Goal: Information Seeking & Learning: Find specific page/section

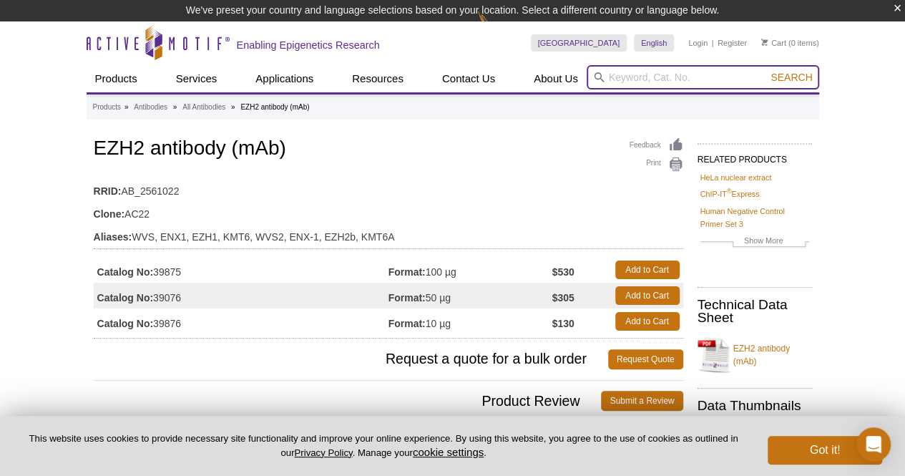
click at [654, 79] on input "search" at bounding box center [703, 77] width 233 height 24
type input "pkmyt"
click at [766, 71] on button "Search" at bounding box center [791, 77] width 50 height 13
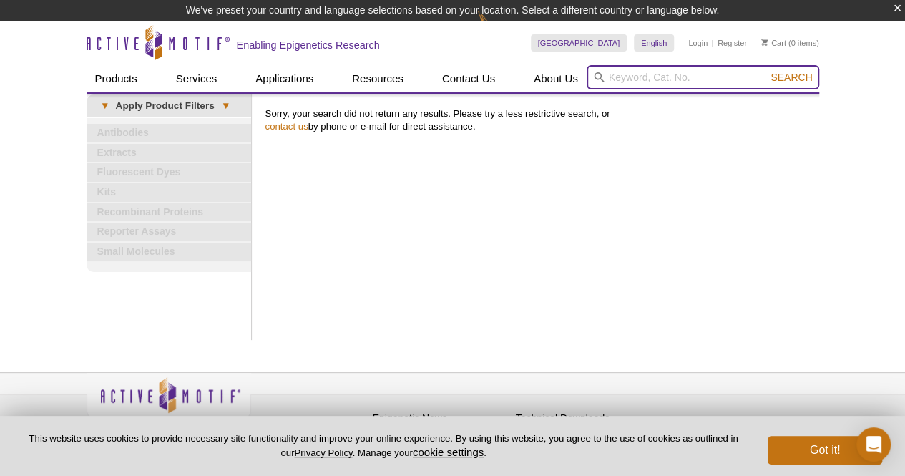
click at [654, 75] on input "search" at bounding box center [703, 77] width 233 height 24
type input "pkmyt1"
click at [766, 71] on button "Search" at bounding box center [791, 77] width 50 height 13
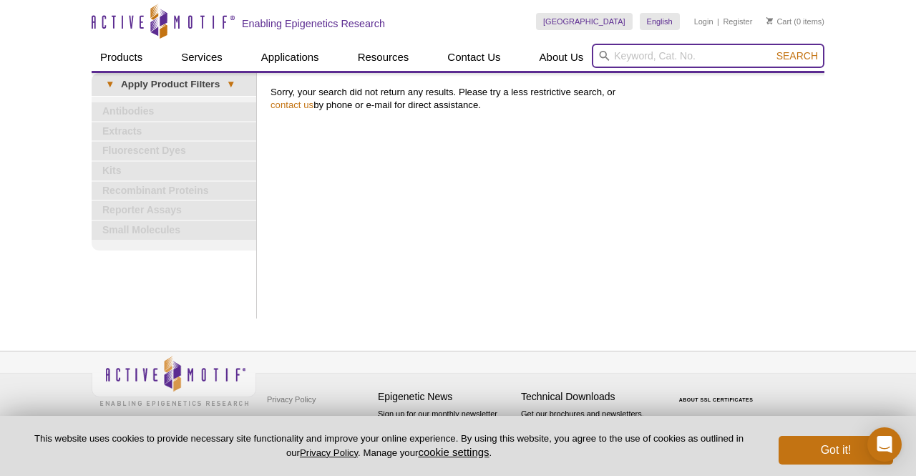
click at [667, 57] on input "search" at bounding box center [708, 56] width 233 height 24
type input "myt1"
click at [772, 49] on button "Search" at bounding box center [797, 55] width 50 height 13
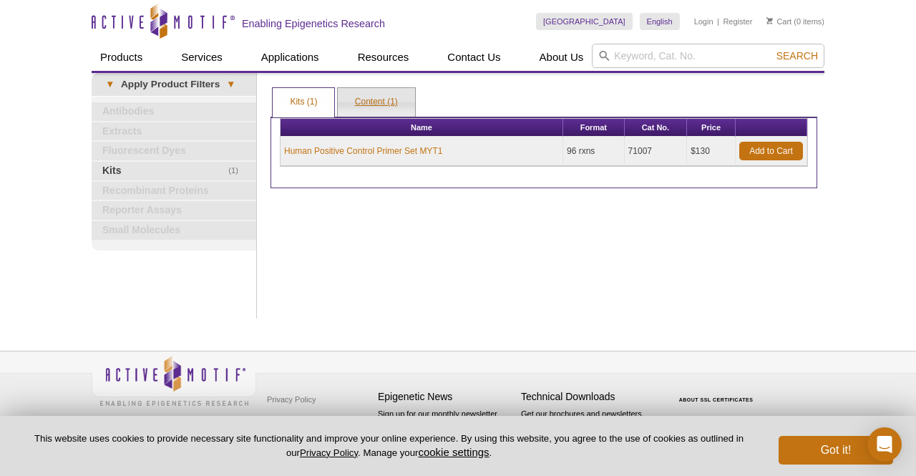
click at [367, 101] on link "Content (1)" at bounding box center [376, 102] width 77 height 29
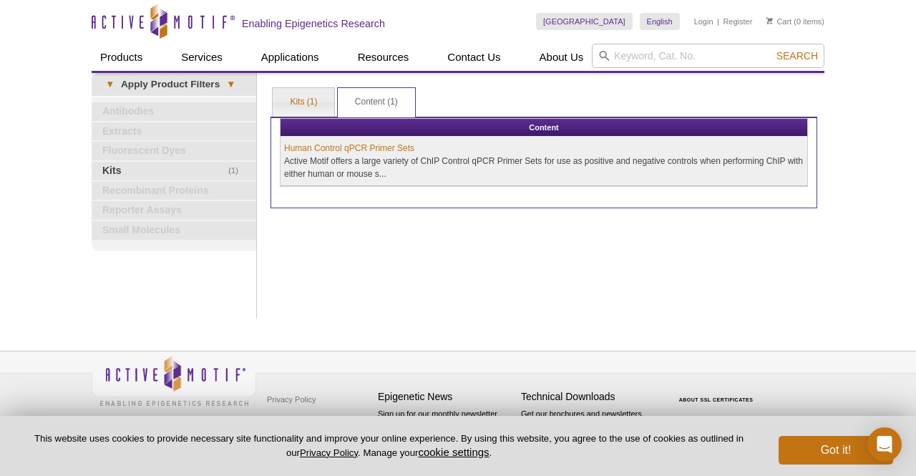
click at [299, 85] on div "Print Results Kits (1) Content (1) Kits (1) Kits (1) Content (1) Apply Product …" at bounding box center [543, 195] width 561 height 245
click at [305, 94] on link "Kits (1)" at bounding box center [304, 102] width 62 height 29
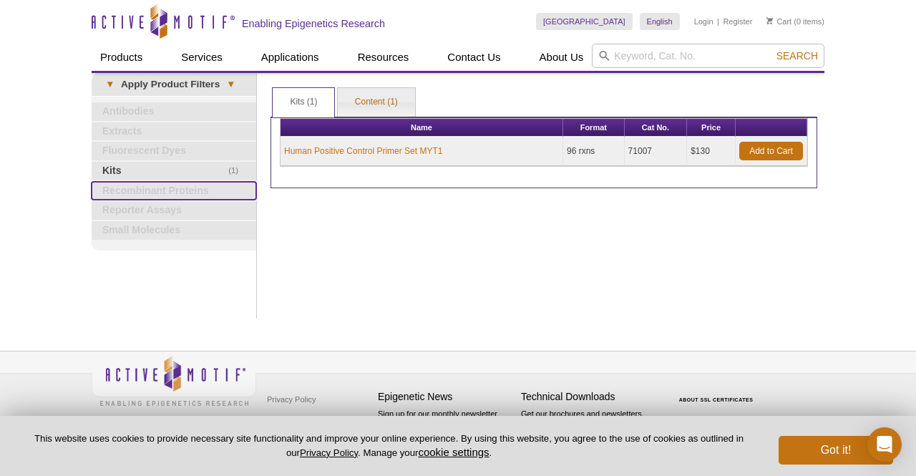
click at [146, 185] on link "Recombinant Proteins" at bounding box center [174, 191] width 165 height 19
